Goal: Task Accomplishment & Management: Use online tool/utility

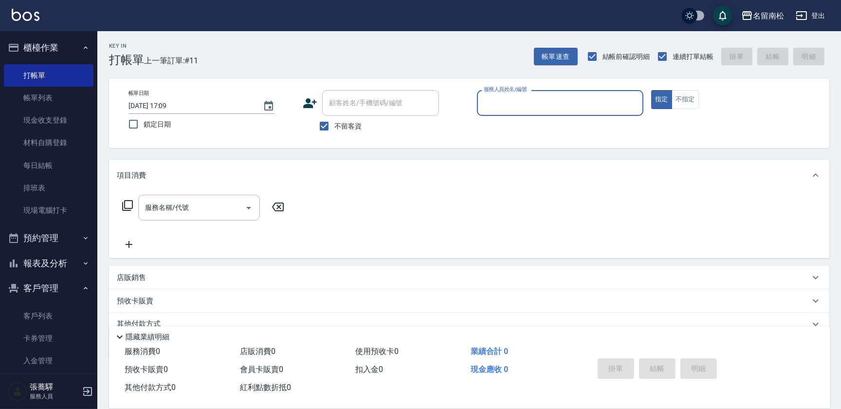
scroll to position [39, 0]
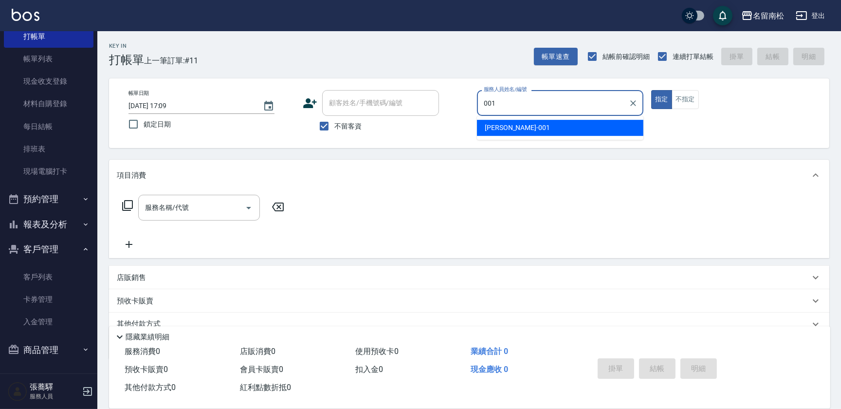
type input "[PERSON_NAME]-001"
type button "true"
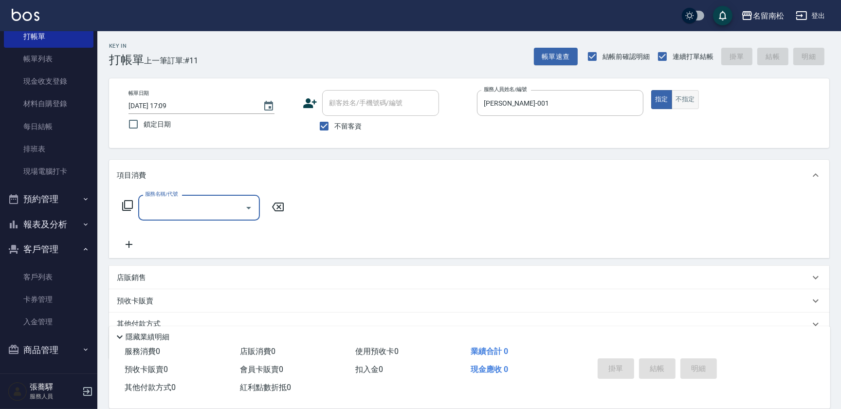
click at [681, 100] on button "不指定" at bounding box center [685, 99] width 27 height 19
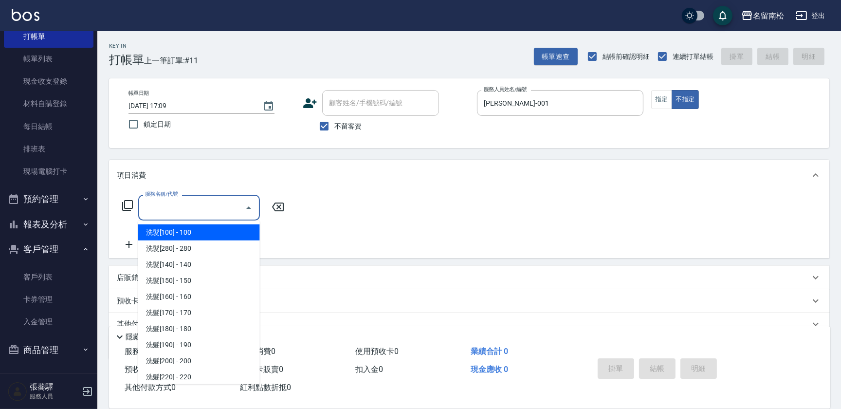
click at [224, 212] on input "服務名稱/代號" at bounding box center [192, 207] width 98 height 17
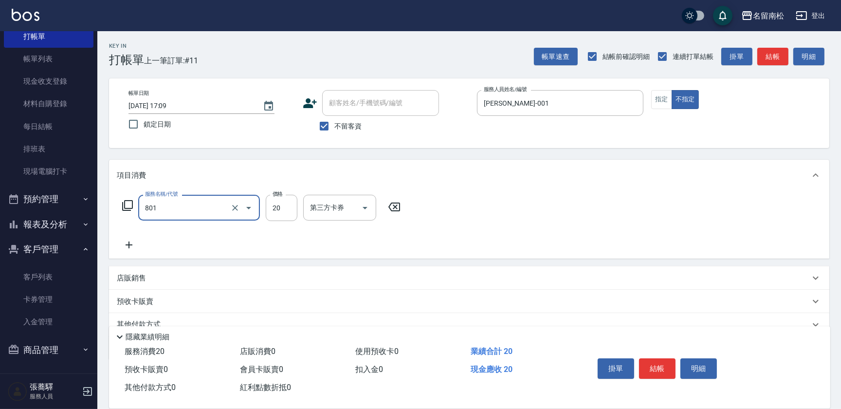
type input "潤絲(801)"
type input "30"
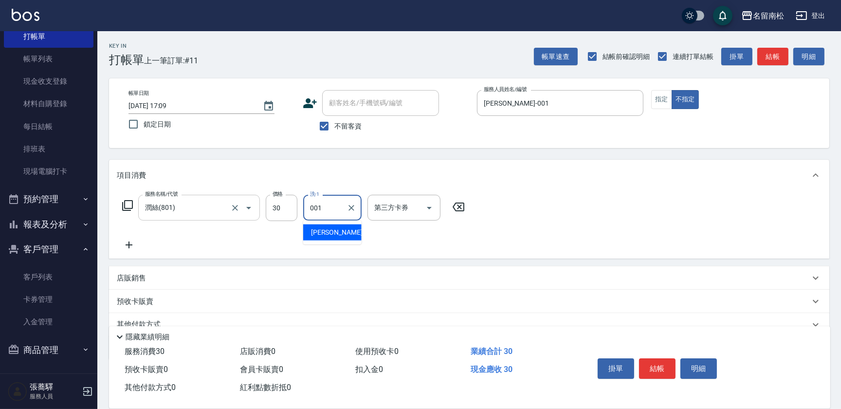
type input "[PERSON_NAME]-001"
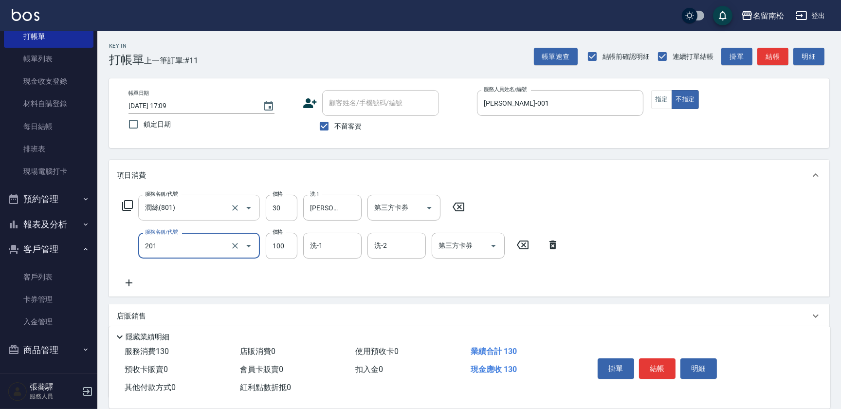
type input "洗髮[100](201)"
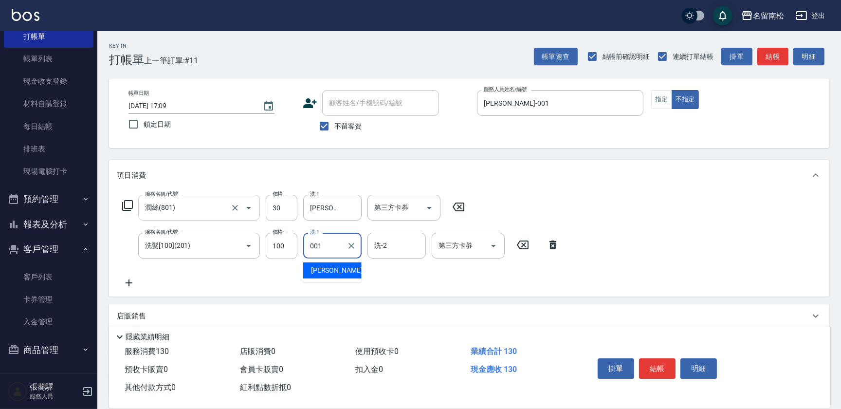
type input "[PERSON_NAME]-001"
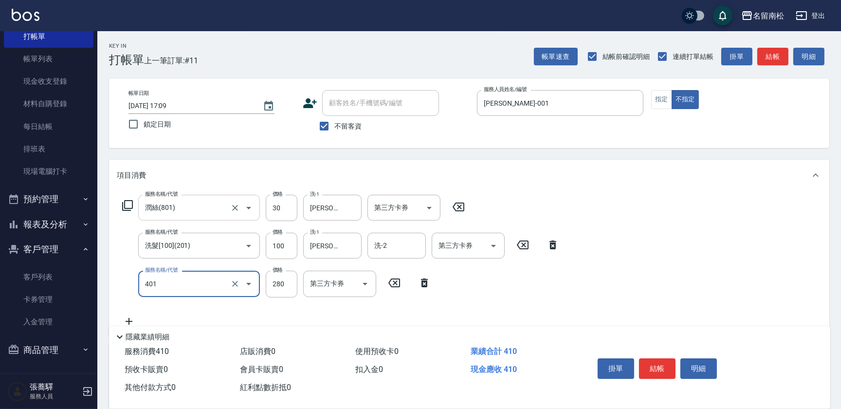
type input "剪髮(280)(401)"
type input "400"
click at [697, 369] on button "明細" at bounding box center [699, 368] width 37 height 20
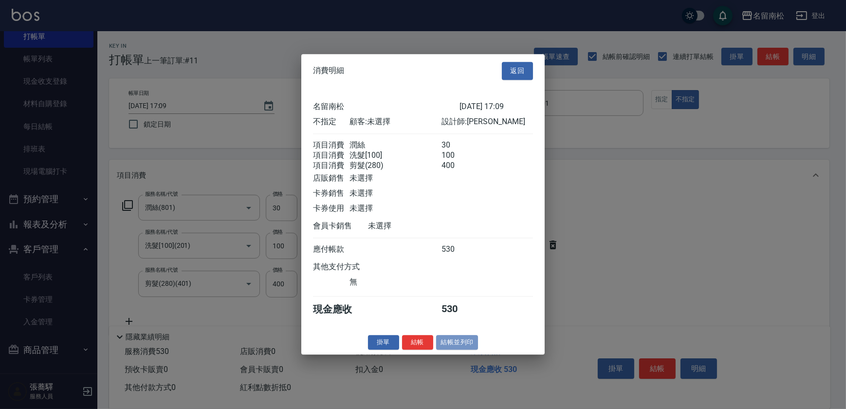
click at [457, 349] on button "結帳並列印" at bounding box center [457, 342] width 42 height 15
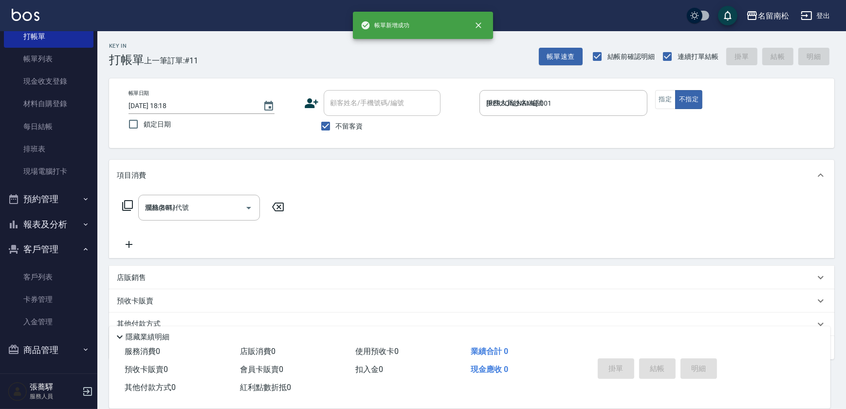
type input "[DATE] 18:18"
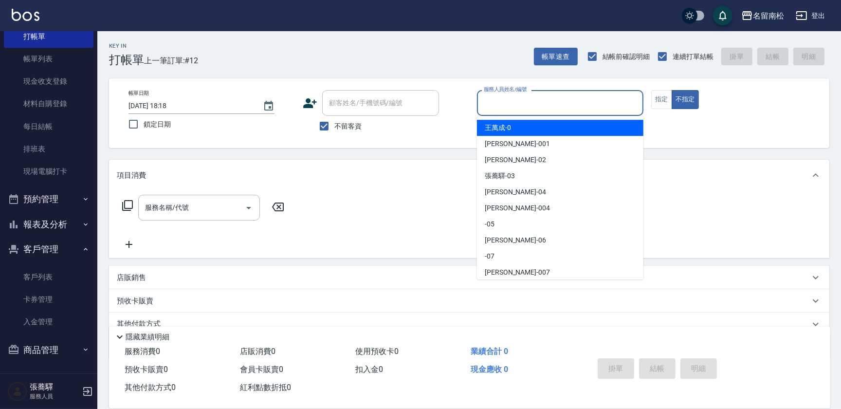
click at [546, 103] on input "服務人員姓名/編號" at bounding box center [561, 102] width 158 height 17
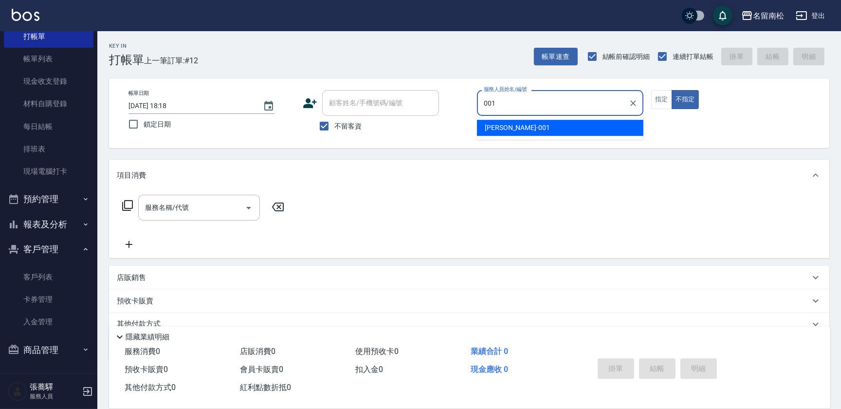
type input "[PERSON_NAME]-001"
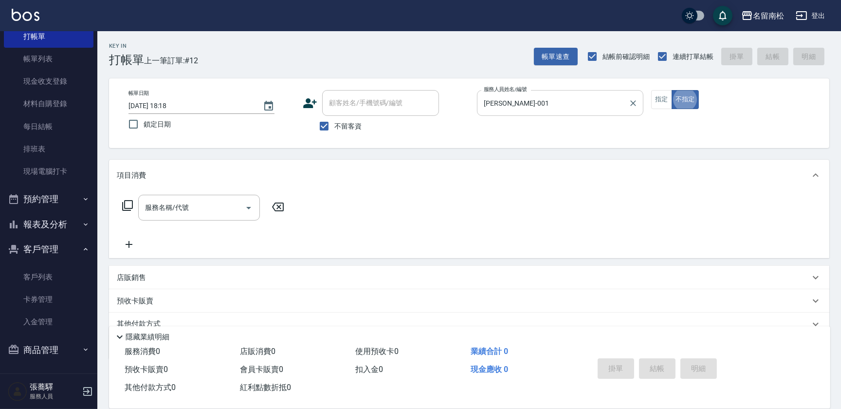
type button "false"
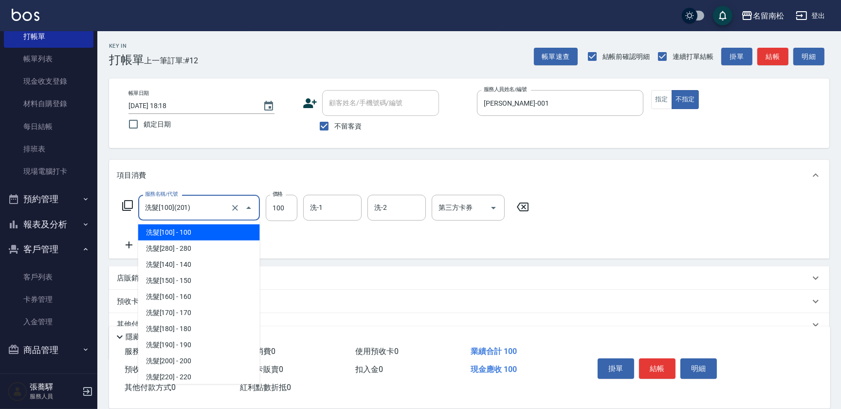
drag, startPoint x: 197, startPoint y: 205, endPoint x: 99, endPoint y: 211, distance: 97.5
click at [99, 211] on div "Key In 打帳單 上一筆訂單:#12 帳單速查 結帳前確認明細 連續打單結帳 掛單 結帳 明細 帳單日期 [DATE] 18:18 鎖定日期 顧客姓名/手…" at bounding box center [469, 241] width 744 height 420
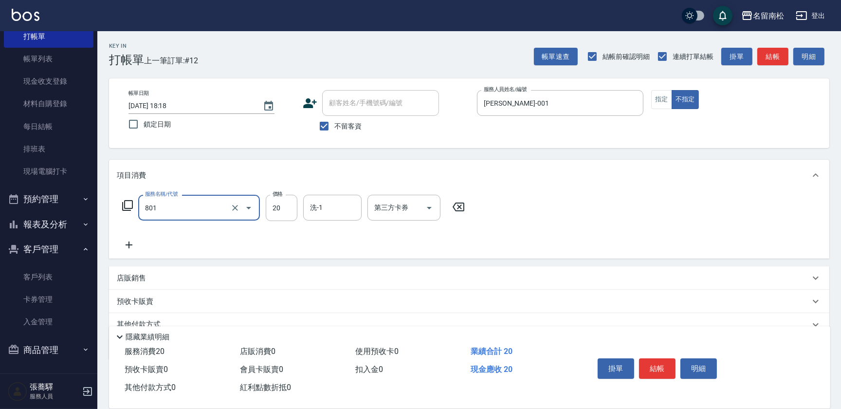
type input "潤絲(801)"
type input "30"
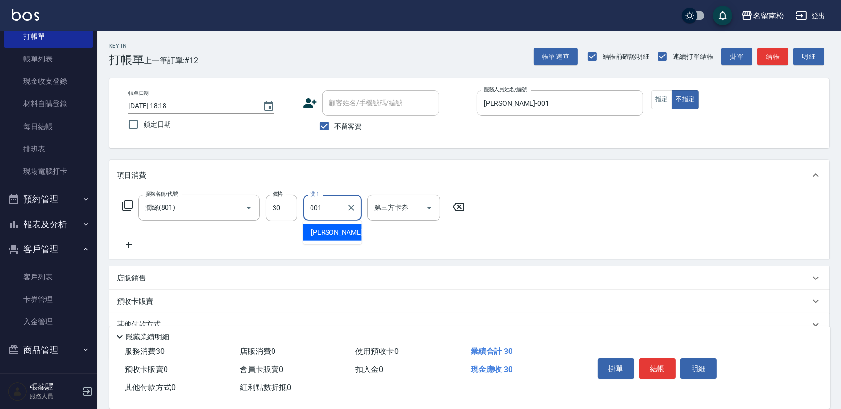
type input "[PERSON_NAME]-001"
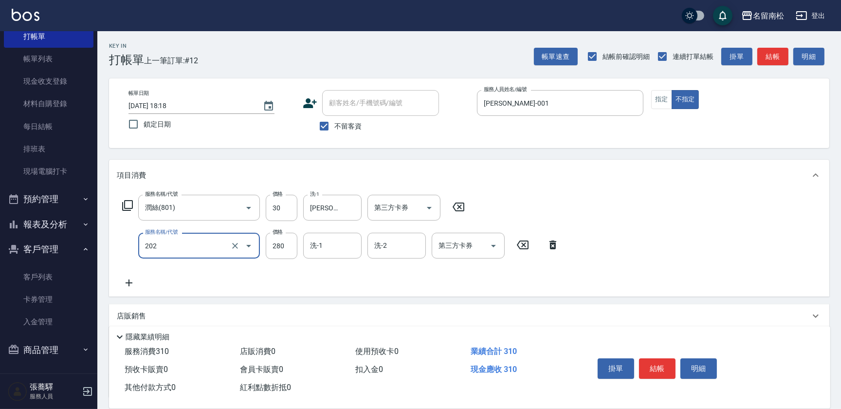
type input "洗髮[280](202)"
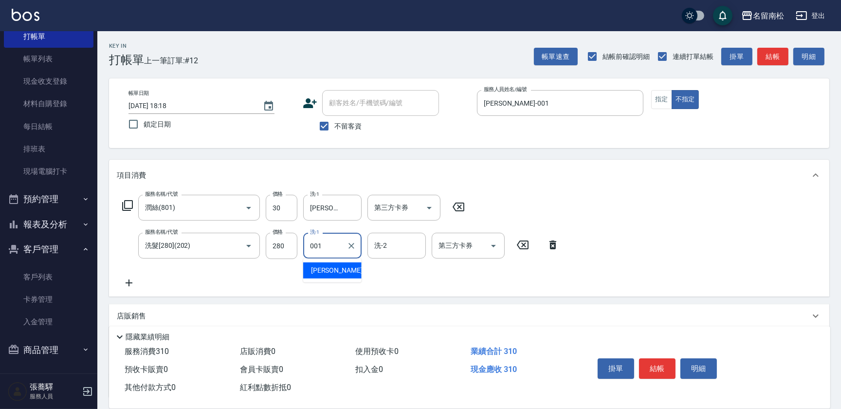
type input "[PERSON_NAME]-001"
click at [706, 372] on button "明細" at bounding box center [699, 368] width 37 height 20
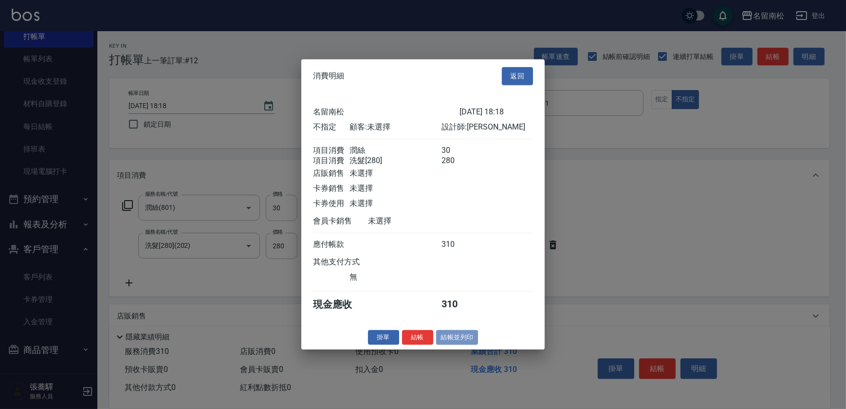
drag, startPoint x: 469, startPoint y: 338, endPoint x: 443, endPoint y: 348, distance: 28.5
click at [469, 341] on button "結帳並列印" at bounding box center [457, 337] width 42 height 15
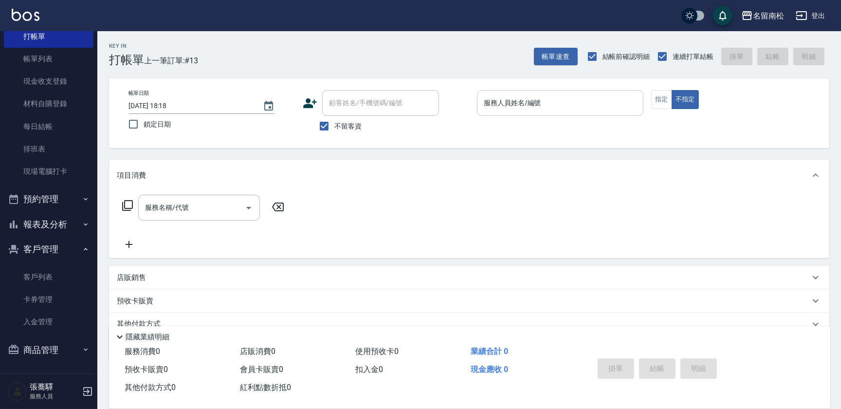
click at [585, 107] on input "服務人員姓名/編號" at bounding box center [561, 102] width 158 height 17
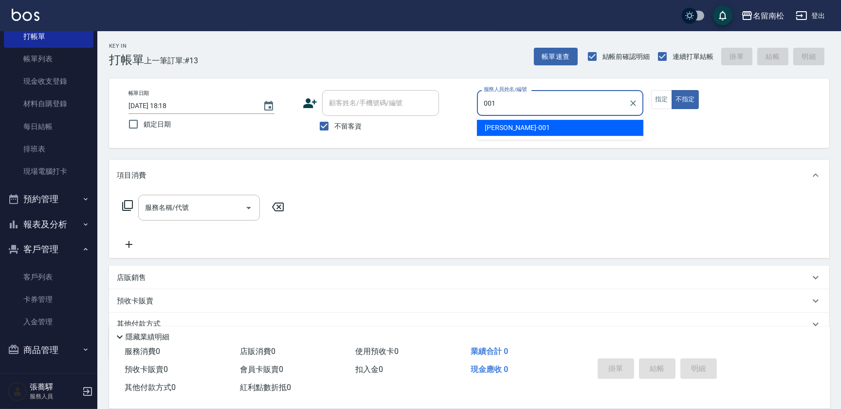
type input "[PERSON_NAME]-001"
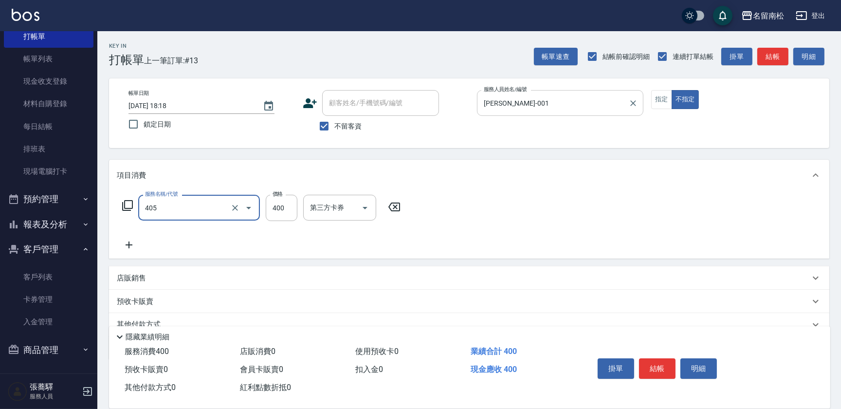
type input "剪髮(400)(405)"
type input "500"
click at [130, 243] on icon at bounding box center [129, 245] width 24 height 12
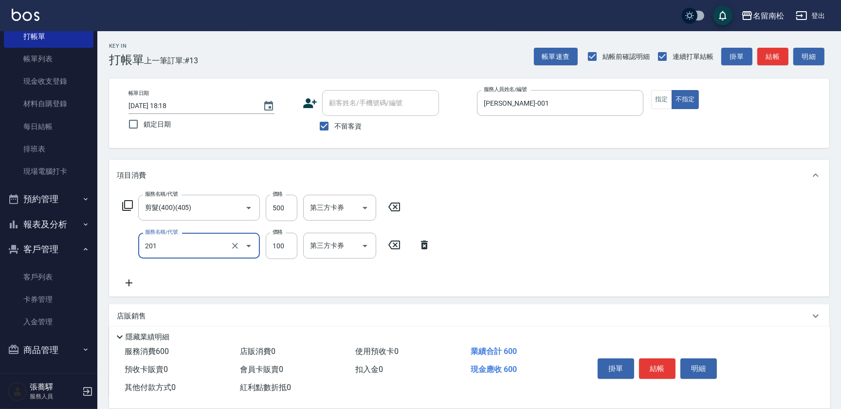
type input "洗髮[100](201)"
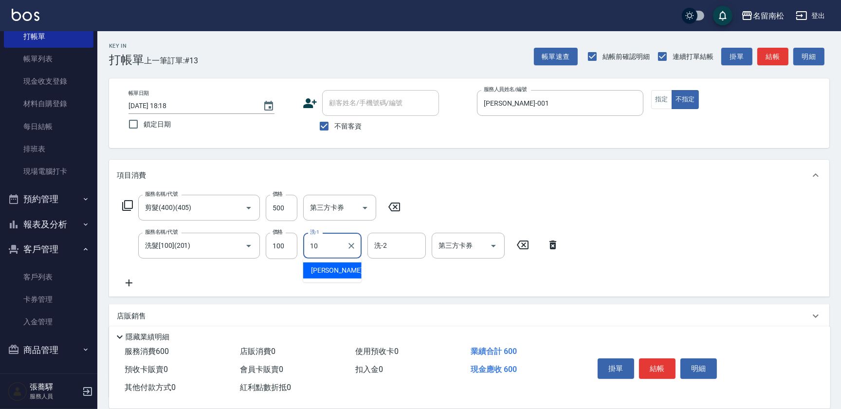
type input "[PERSON_NAME]-10"
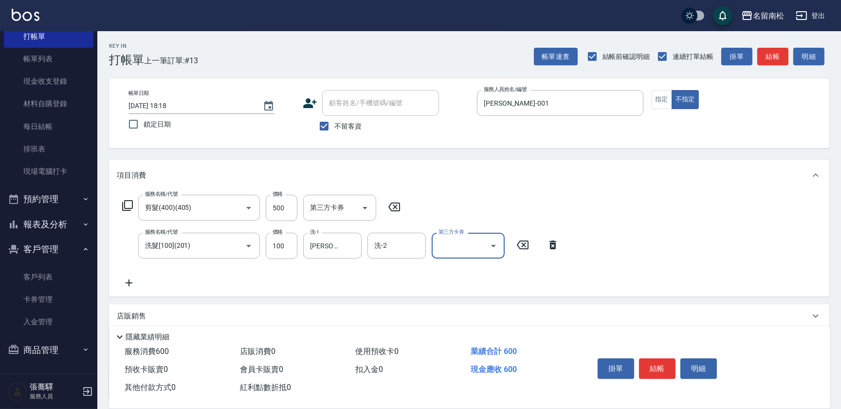
drag, startPoint x: 656, startPoint y: 97, endPoint x: 657, endPoint y: 109, distance: 11.3
click at [657, 105] on button "指定" at bounding box center [662, 99] width 21 height 19
click at [693, 366] on button "明細" at bounding box center [699, 368] width 37 height 20
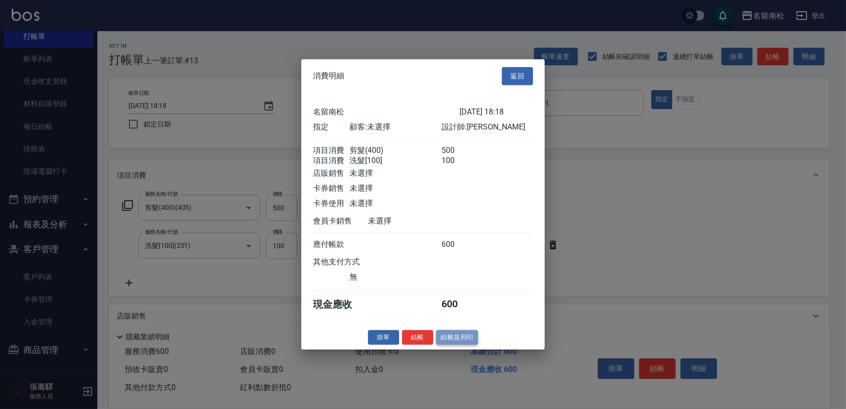
click at [447, 342] on button "結帳並列印" at bounding box center [457, 337] width 42 height 15
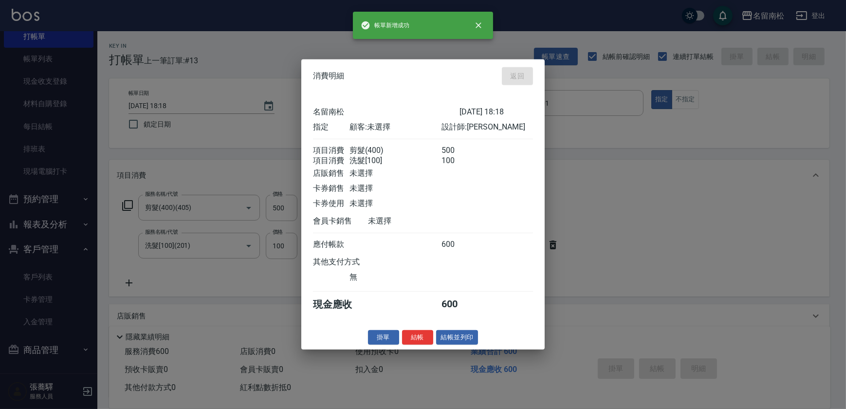
type input "[DATE] 18:19"
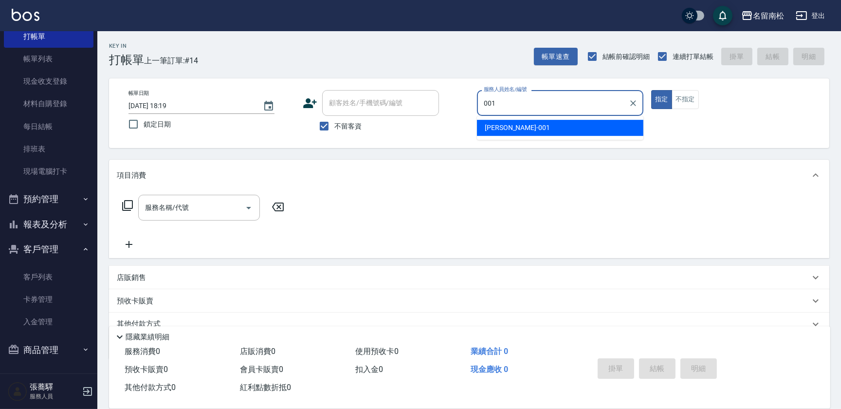
type input "[PERSON_NAME]-001"
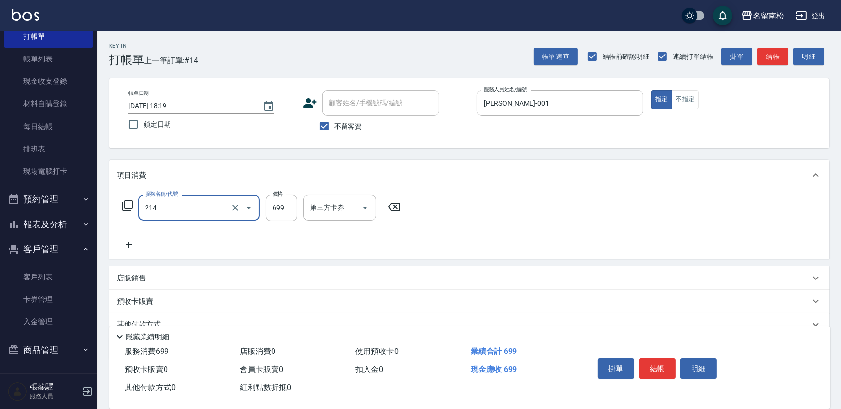
type input "滾珠洗髪699(214)"
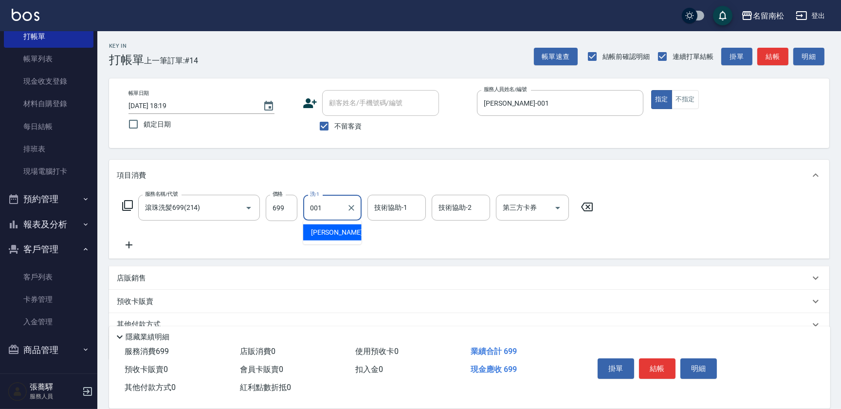
type input "[PERSON_NAME]-001"
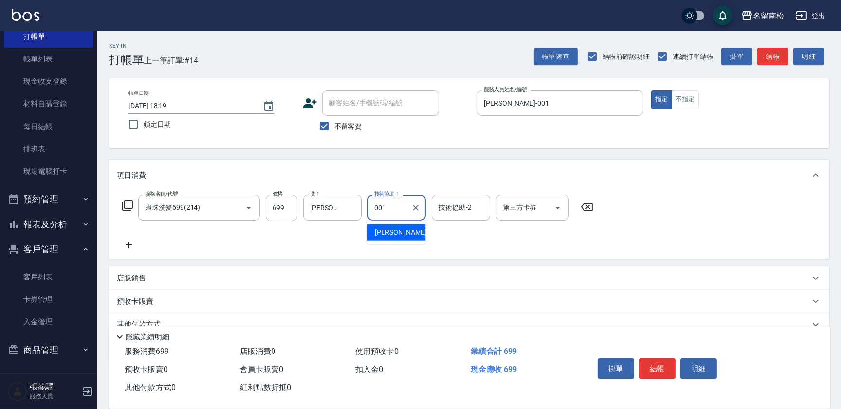
type input "[PERSON_NAME]-001"
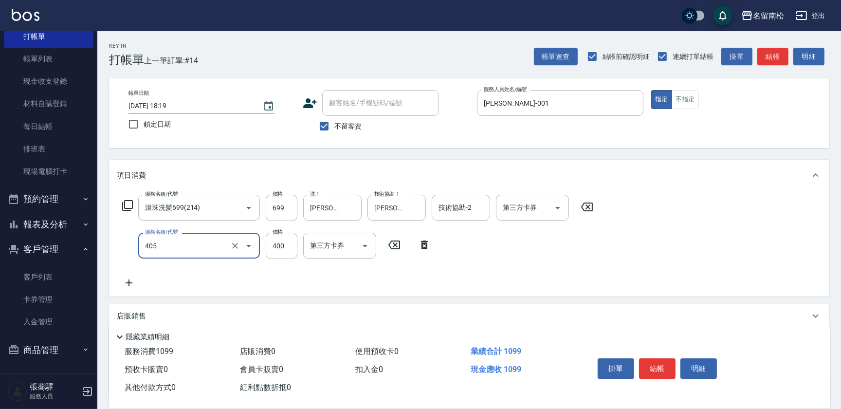
type input "剪髮(400)(405)"
type input "480"
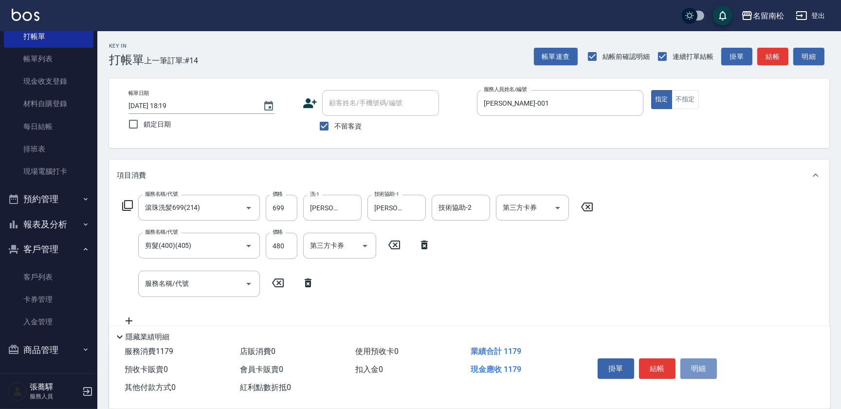
drag, startPoint x: 701, startPoint y: 372, endPoint x: 701, endPoint y: 379, distance: 7.3
click at [701, 379] on div "掛單 結帳 明細" at bounding box center [657, 370] width 127 height 31
drag, startPoint x: 693, startPoint y: 360, endPoint x: 673, endPoint y: 362, distance: 20.1
click at [692, 363] on button "明細" at bounding box center [699, 368] width 37 height 20
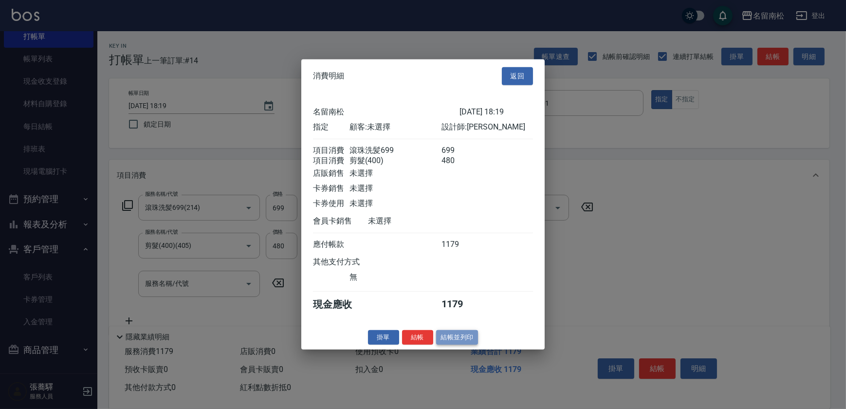
click at [466, 345] on button "結帳並列印" at bounding box center [457, 337] width 42 height 15
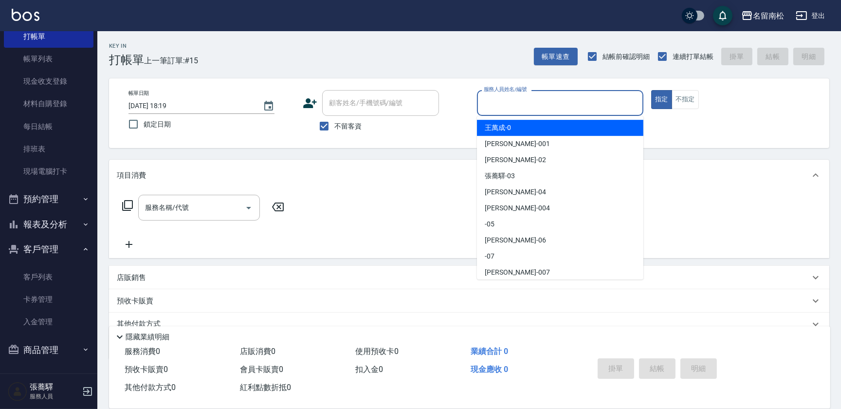
click at [570, 97] on input "服務人員姓名/編號" at bounding box center [561, 102] width 158 height 17
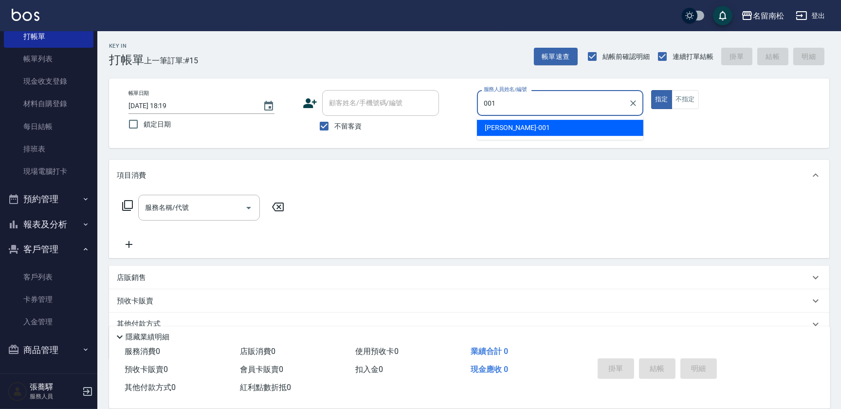
type input "[PERSON_NAME]-001"
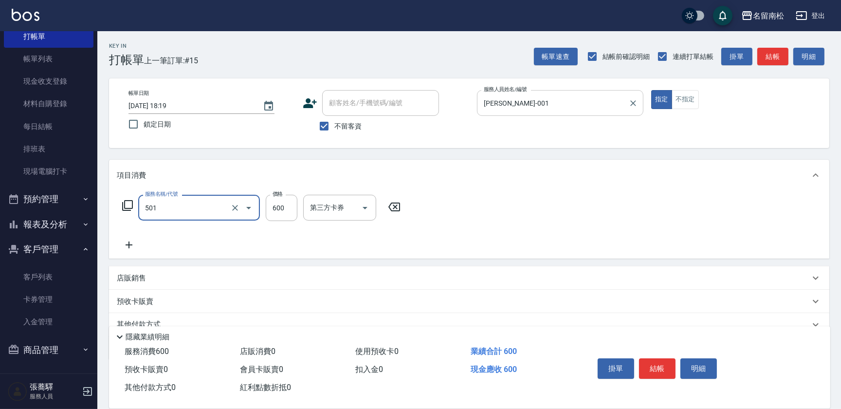
type input "自備染髮[600](501)"
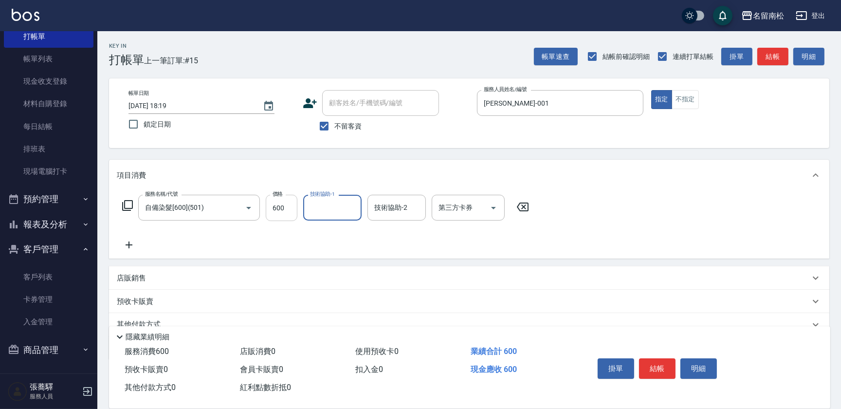
click at [274, 214] on input "600" at bounding box center [282, 208] width 32 height 26
type input "800"
type input "[PERSON_NAME]-001"
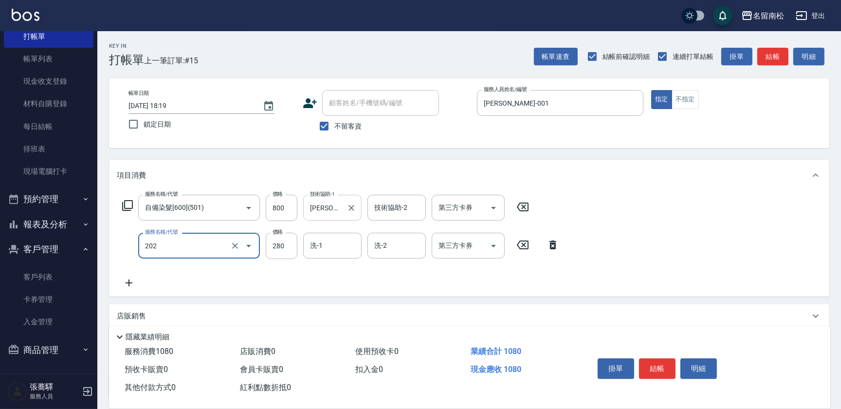
type input "洗髮[280](202)"
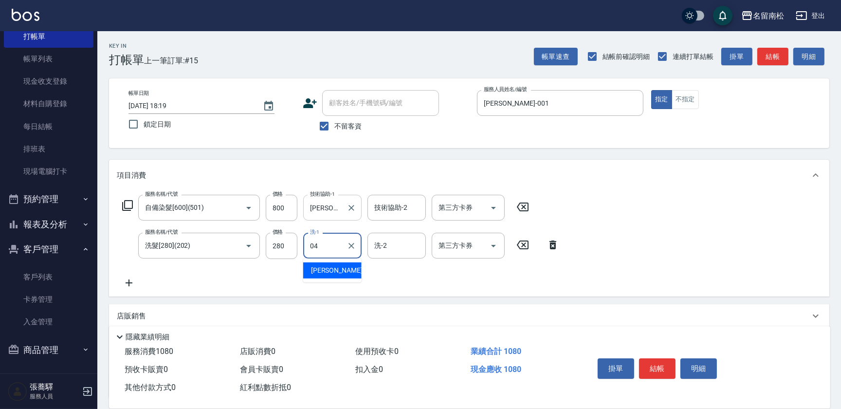
type input "[PERSON_NAME]04"
drag, startPoint x: 702, startPoint y: 371, endPoint x: 684, endPoint y: 369, distance: 18.2
click at [701, 372] on button "明細" at bounding box center [699, 368] width 37 height 20
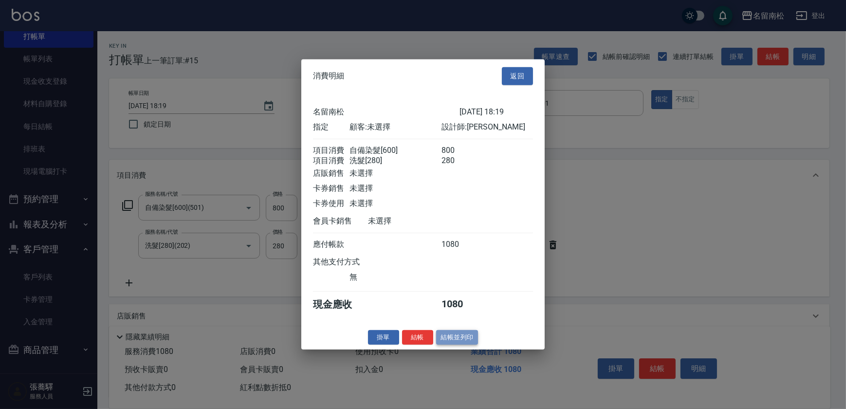
click at [460, 342] on button "結帳並列印" at bounding box center [457, 337] width 42 height 15
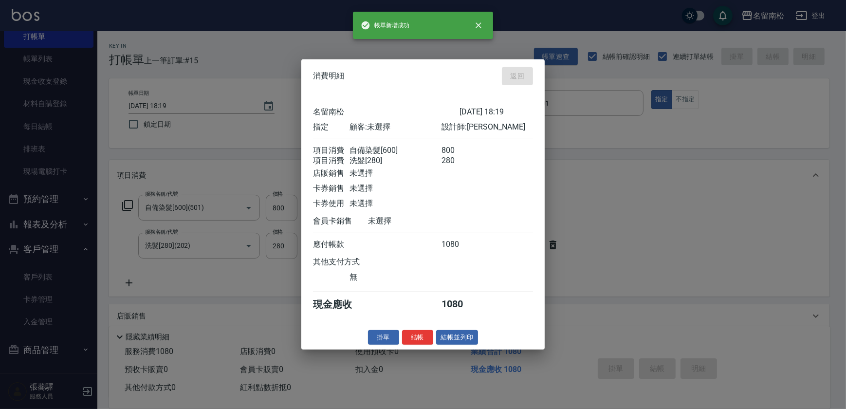
type input "[DATE] 18:20"
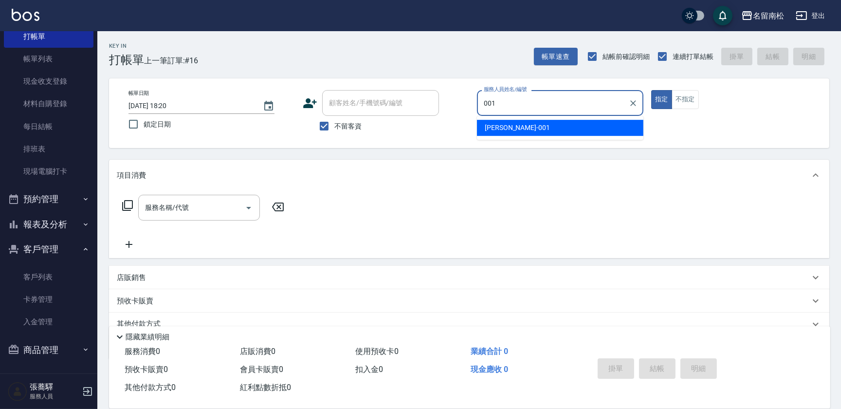
type input "[PERSON_NAME]-001"
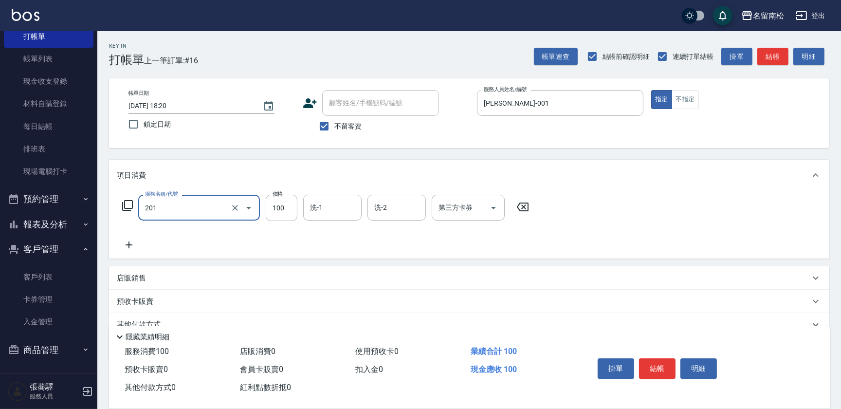
type input "洗髮[100](201)"
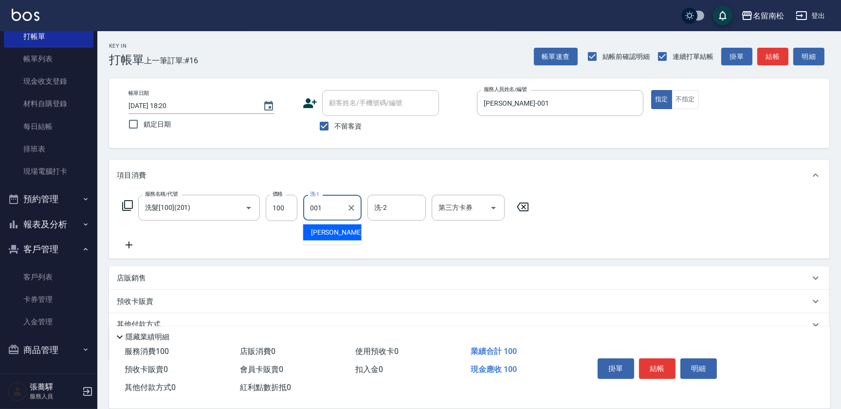
type input "[PERSON_NAME]-001"
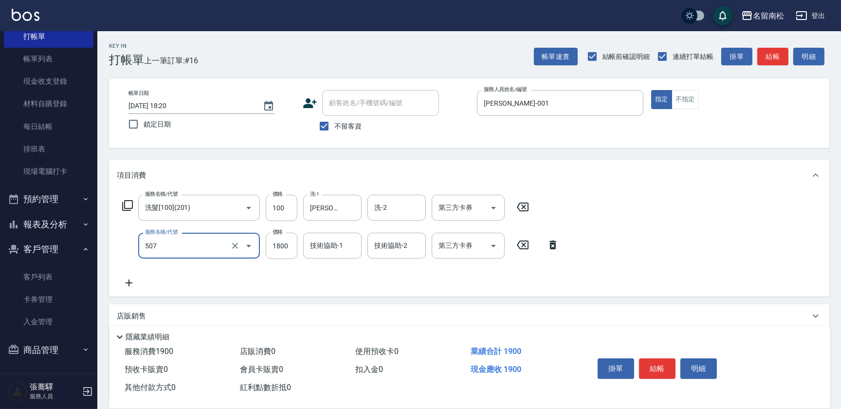
type input "染髮[1800](507)"
type input "1900"
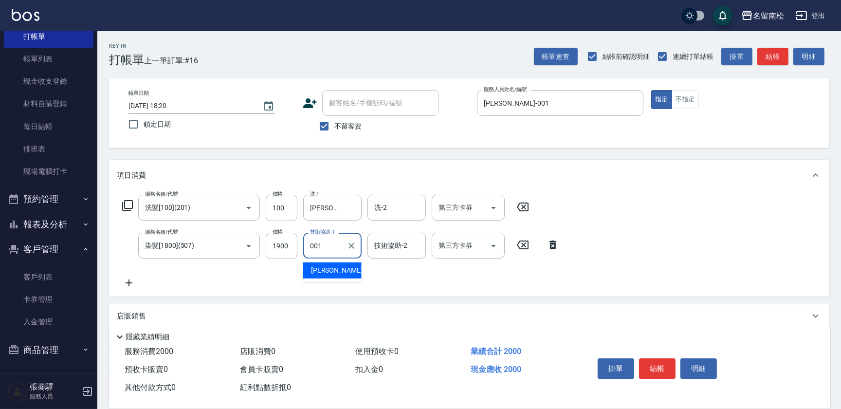
type input "[PERSON_NAME]-001"
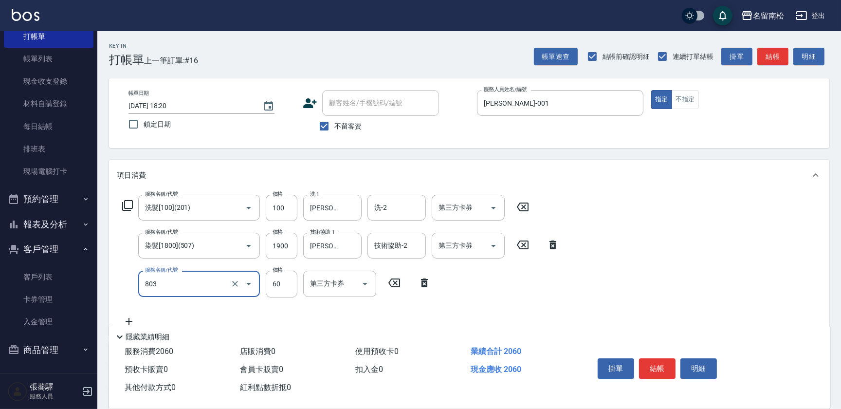
type input "吹捲(803)"
type input "100"
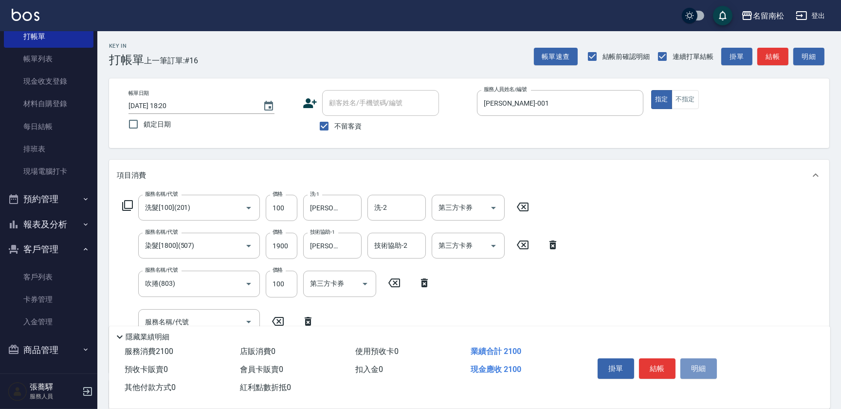
click at [706, 378] on div "掛單 結帳 明細" at bounding box center [657, 370] width 127 height 31
drag, startPoint x: 703, startPoint y: 365, endPoint x: 704, endPoint y: 370, distance: 4.9
click at [704, 370] on button "明細" at bounding box center [699, 368] width 37 height 20
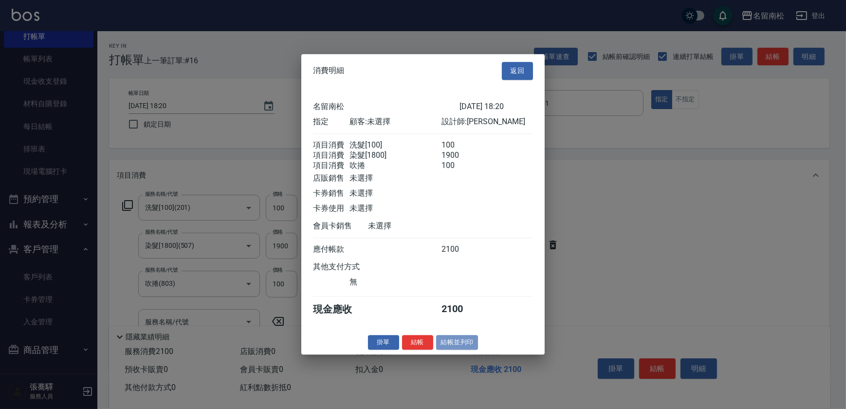
drag, startPoint x: 475, startPoint y: 343, endPoint x: 394, endPoint y: 378, distance: 87.5
click at [472, 346] on button "結帳並列印" at bounding box center [457, 342] width 42 height 15
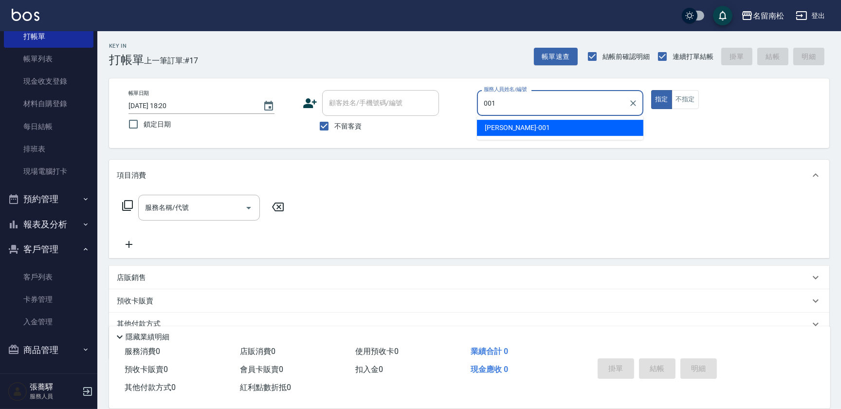
type input "[PERSON_NAME]-001"
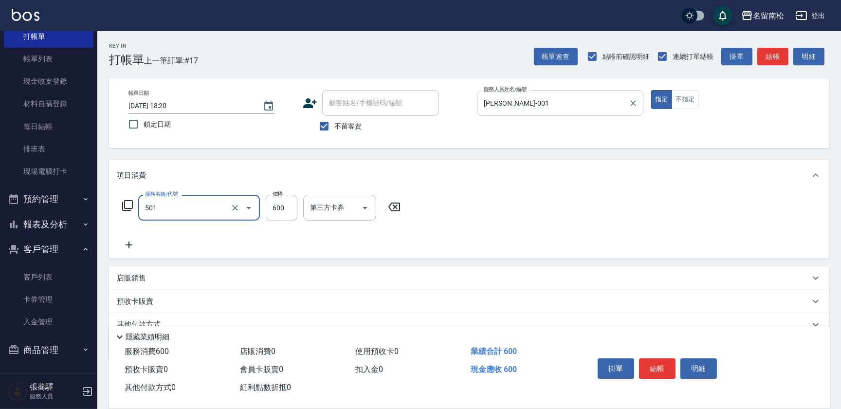
type input "自備染髮[600](501)"
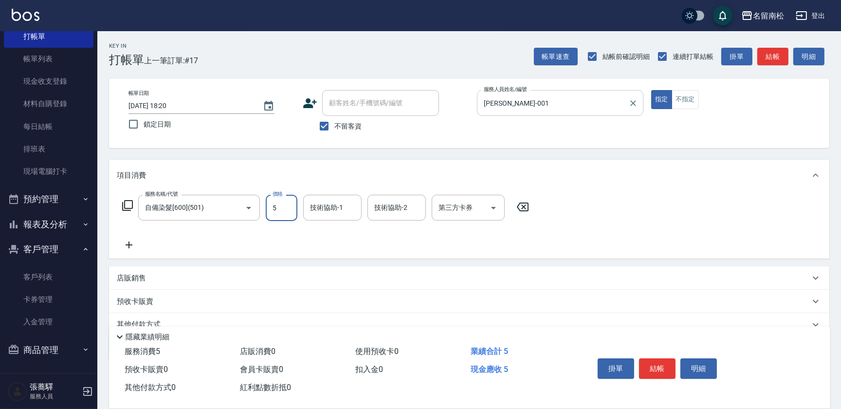
type input "0"
drag, startPoint x: 224, startPoint y: 199, endPoint x: 16, endPoint y: 222, distance: 209.7
click at [16, 223] on div "名留南松 登出 櫃檯作業 打帳單 帳單列表 現金收支登錄 材料自購登錄 每日結帳 排班表 現場電腦打卡 預約管理 預約管理 單日預約紀錄 單週預約紀錄 報表及…" at bounding box center [420, 225] width 841 height 451
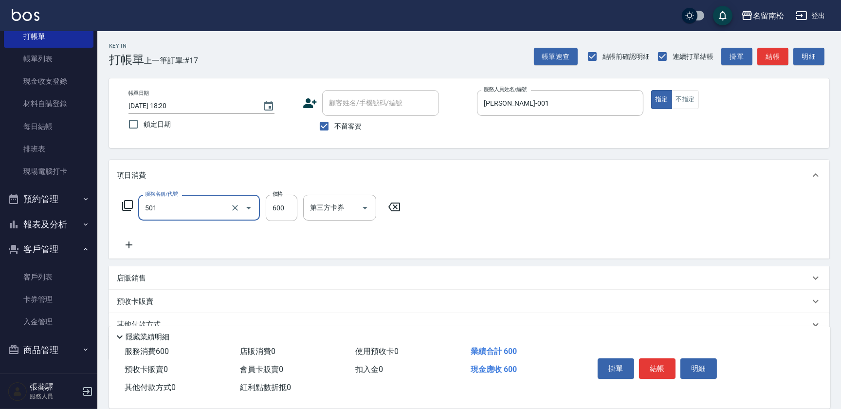
type input "自備染髮[600](501)"
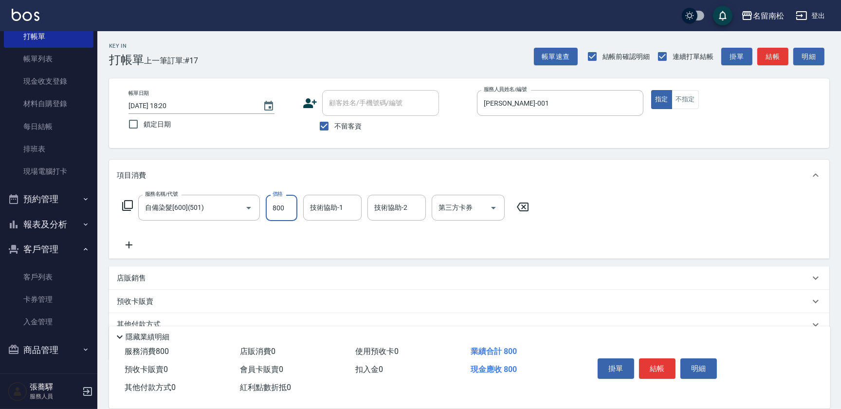
type input "800"
type input "[PERSON_NAME]-001"
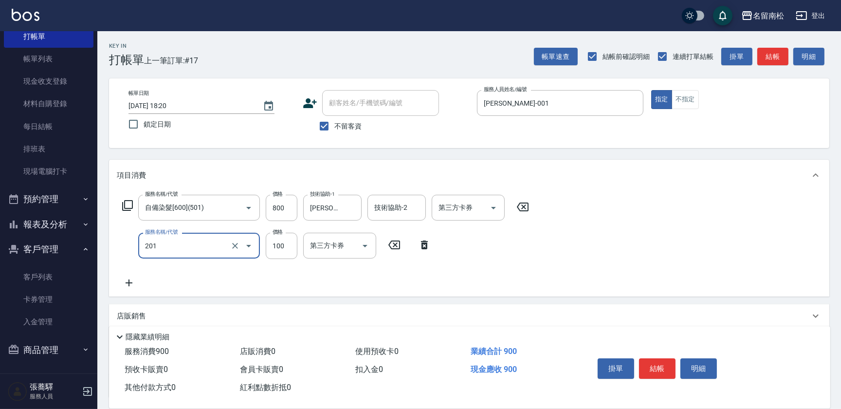
type input "洗髮[100](201)"
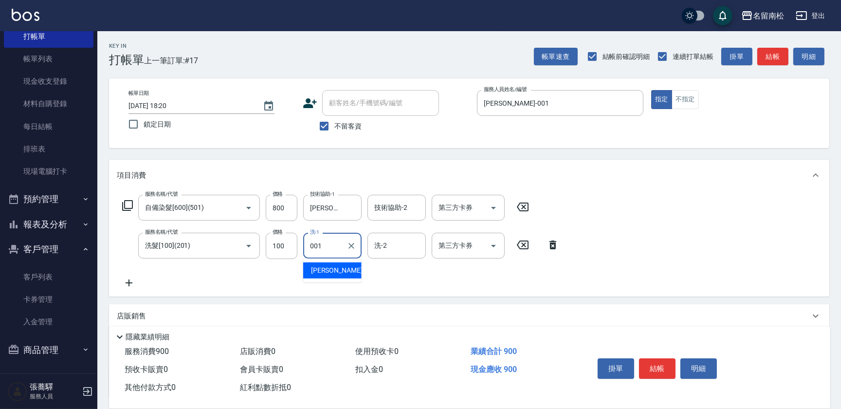
type input "[PERSON_NAME]-001"
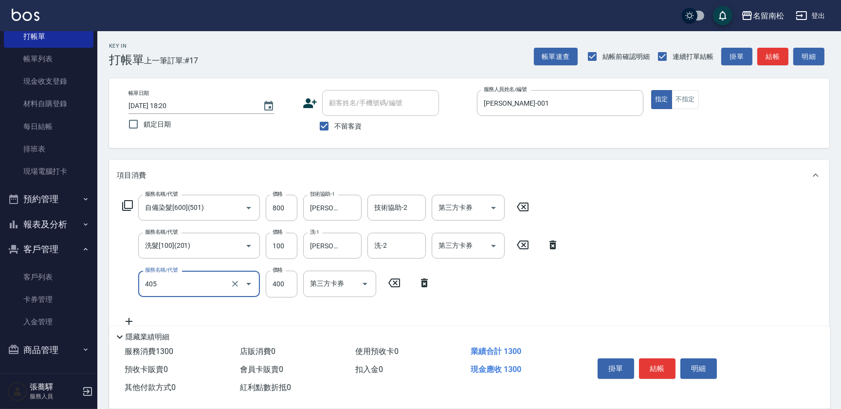
type input "剪髮(400)(405)"
type input "500"
click at [698, 367] on button "明細" at bounding box center [699, 368] width 37 height 20
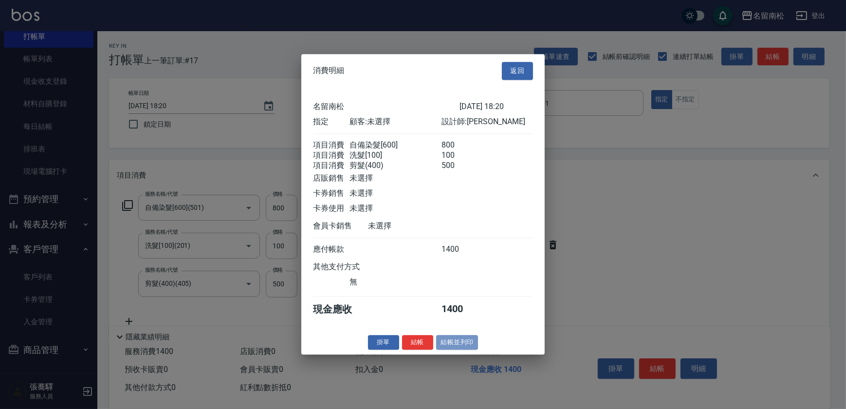
click at [459, 350] on button "結帳並列印" at bounding box center [457, 342] width 42 height 15
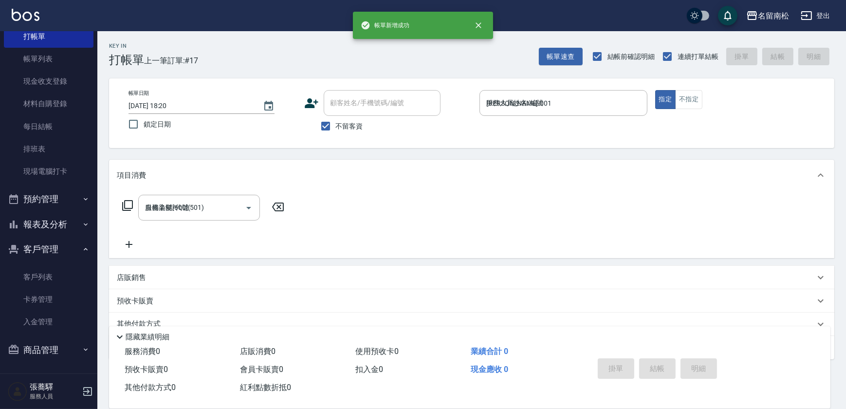
type input "[DATE] 18:21"
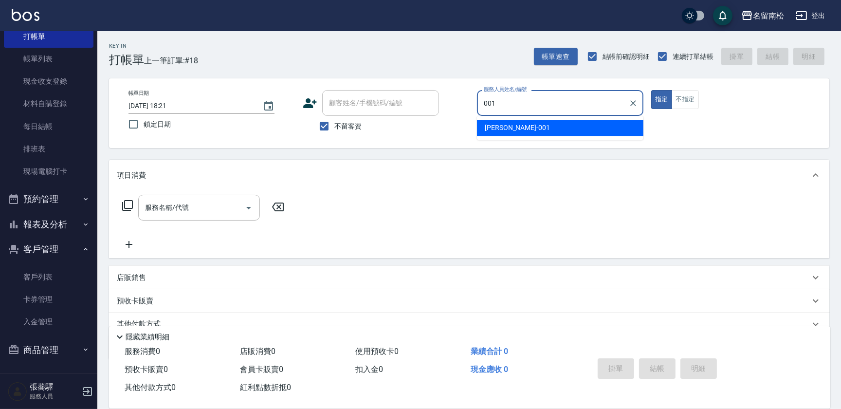
type input "[PERSON_NAME]-001"
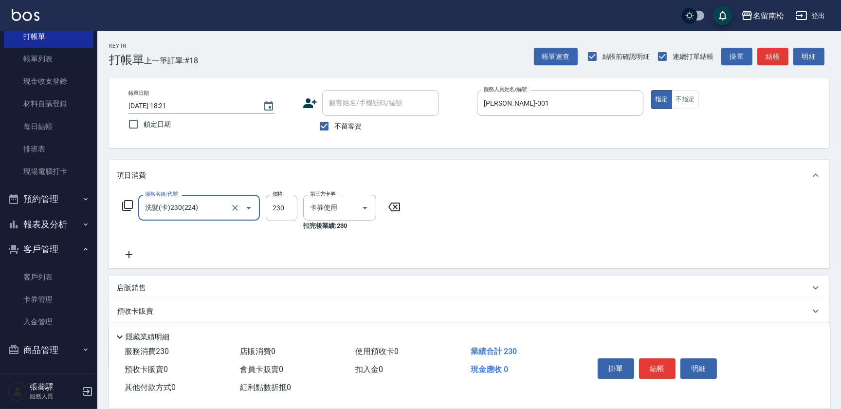
type input "洗髮(卡)230(224)"
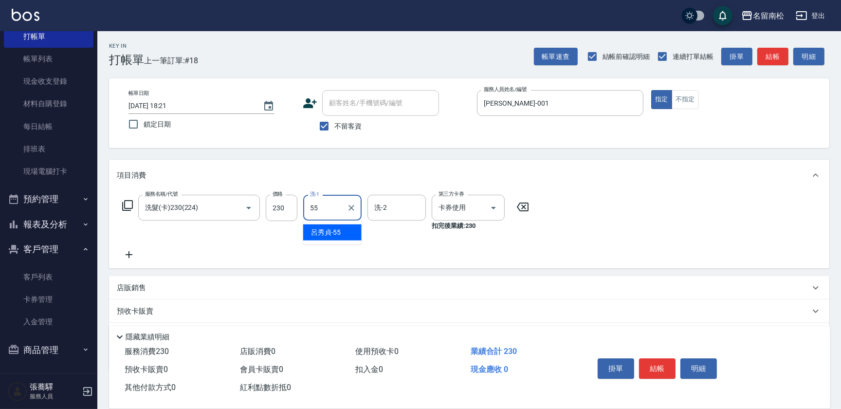
type input "[PERSON_NAME]-55"
drag, startPoint x: 692, startPoint y: 366, endPoint x: 696, endPoint y: 372, distance: 6.3
click at [696, 372] on button "明細" at bounding box center [699, 368] width 37 height 20
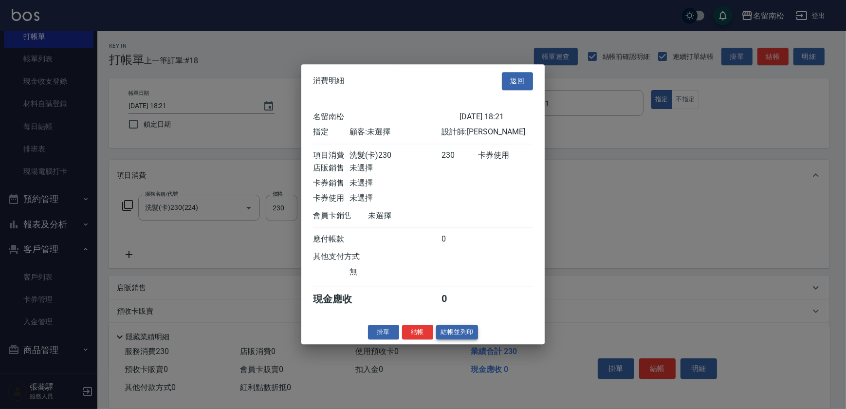
click at [467, 339] on button "結帳並列印" at bounding box center [457, 332] width 42 height 15
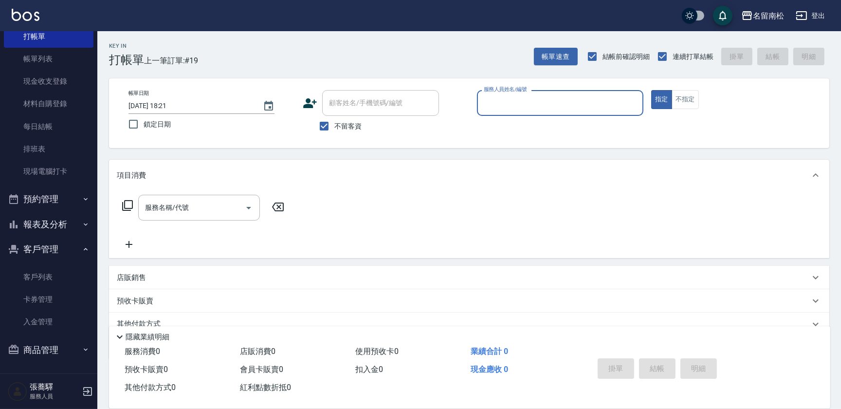
click at [496, 102] on div "服務人員姓名/編號 服務人員姓名/編號" at bounding box center [560, 103] width 167 height 26
type input "[PERSON_NAME]-001"
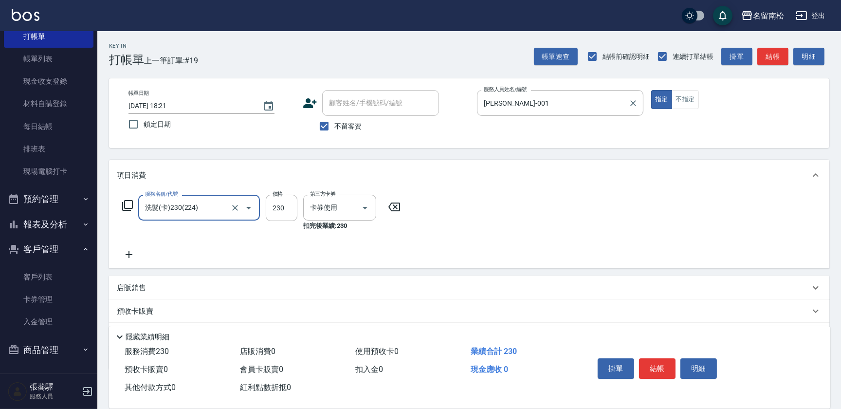
type input "洗髮(卡)230(224)"
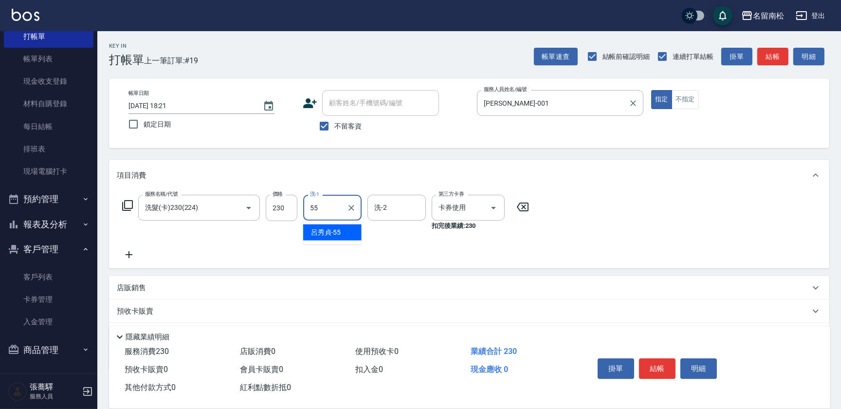
type input "[PERSON_NAME]-55"
click at [703, 369] on button "明細" at bounding box center [699, 368] width 37 height 20
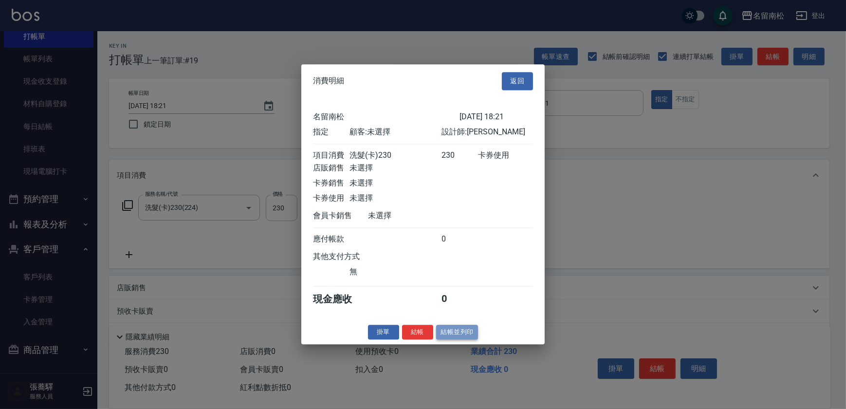
click at [445, 337] on button "結帳並列印" at bounding box center [457, 332] width 42 height 15
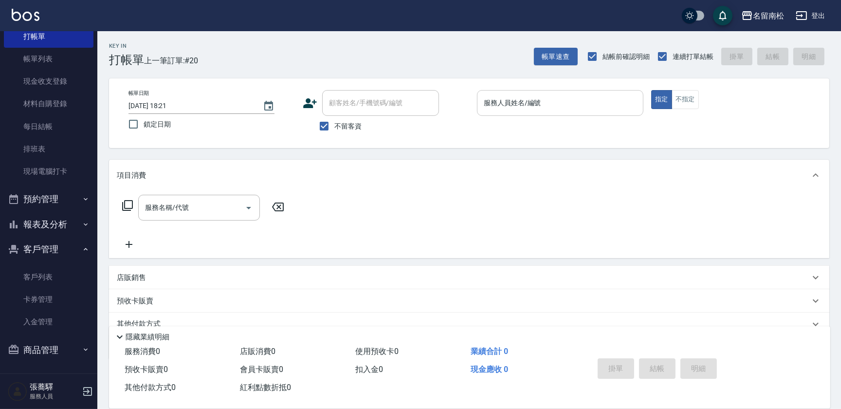
click at [589, 113] on div "服務人員姓名/編號" at bounding box center [560, 103] width 167 height 26
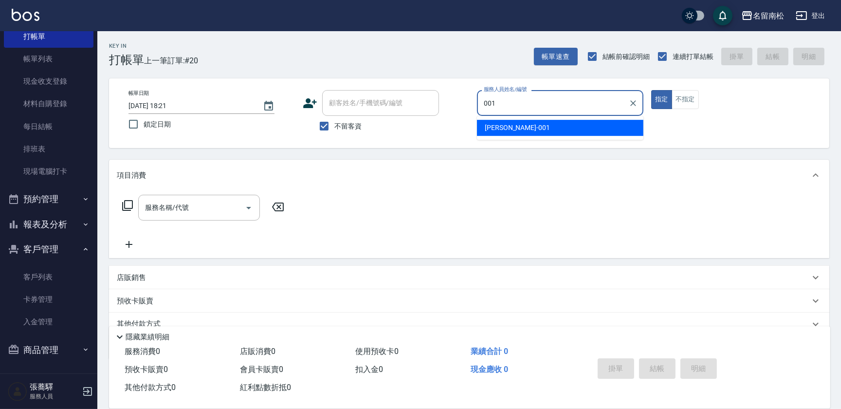
type input "[PERSON_NAME]-001"
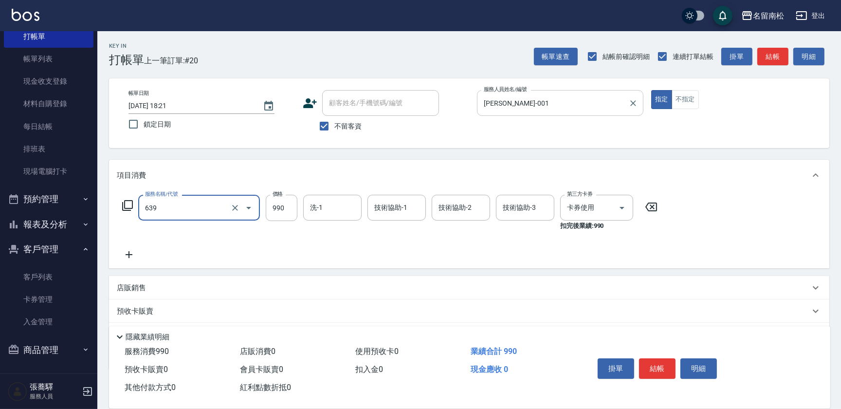
type input "(芙)蘆薈髮膜套卡(自材)(639)"
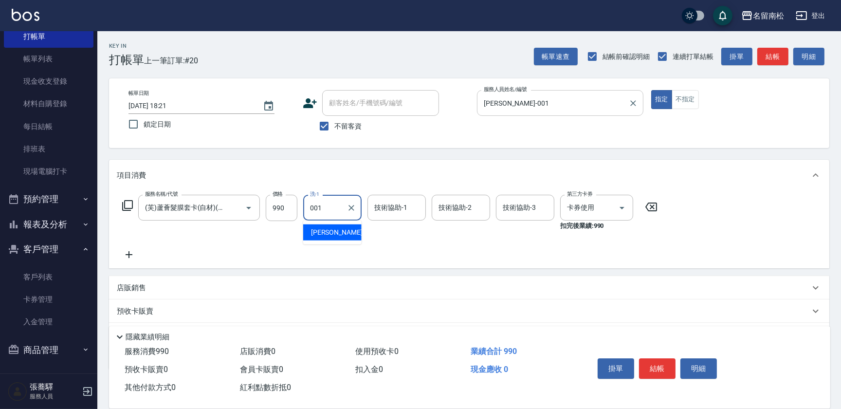
type input "[PERSON_NAME]-001"
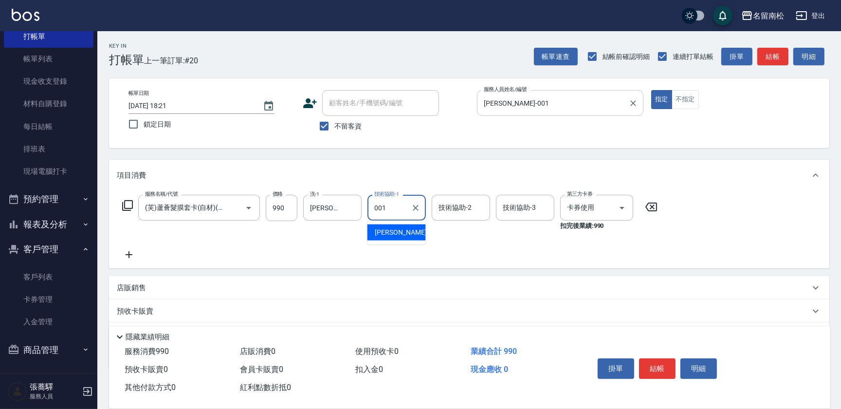
type input "[PERSON_NAME]-001"
click at [697, 372] on button "明細" at bounding box center [699, 368] width 37 height 20
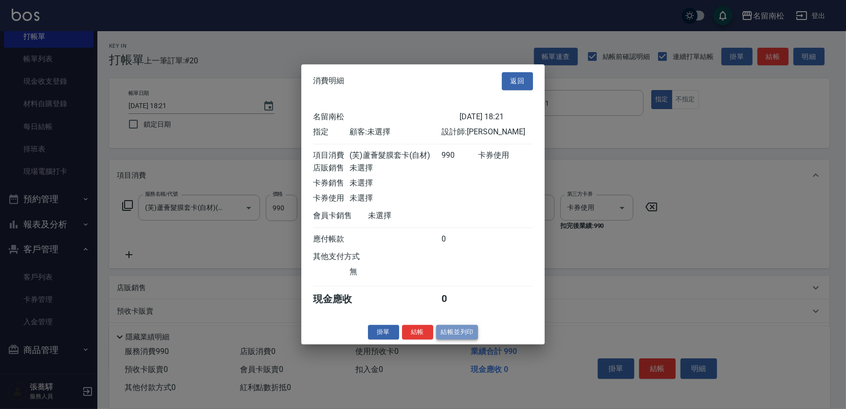
click at [454, 333] on button "結帳並列印" at bounding box center [457, 332] width 42 height 15
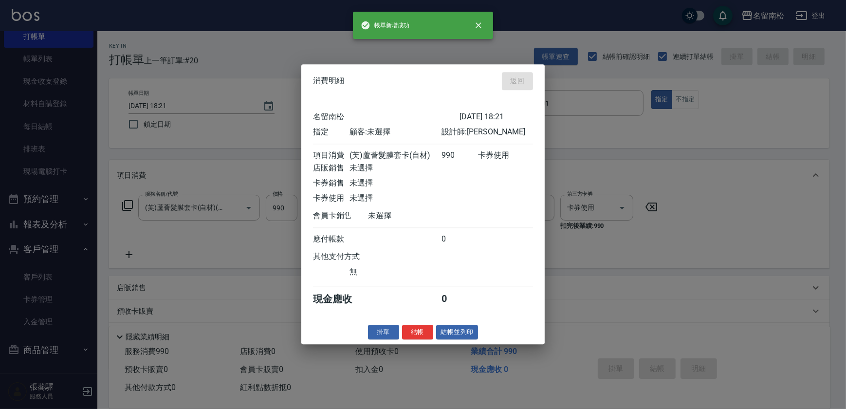
type input "[DATE] 18:22"
